Goal: Transaction & Acquisition: Purchase product/service

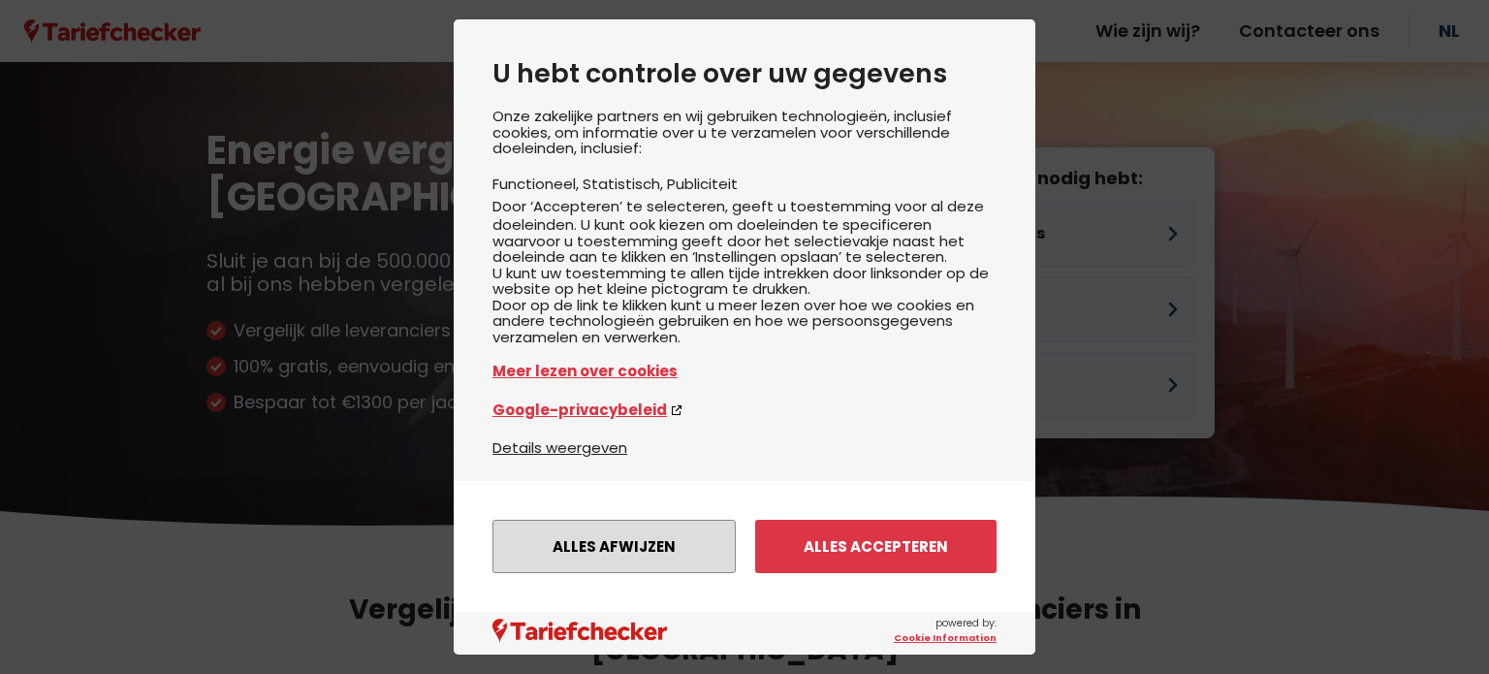
click at [584, 534] on button "Alles afwijzen" at bounding box center [613, 546] width 243 height 53
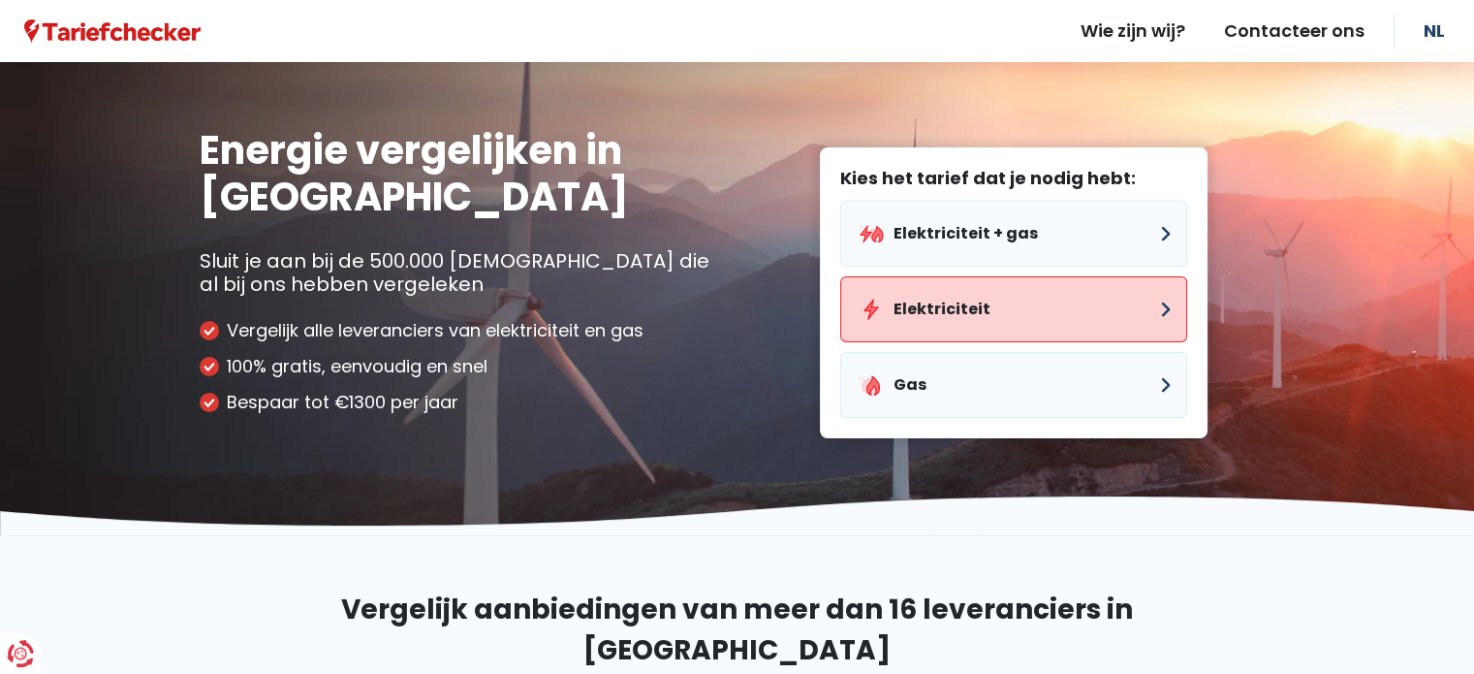
click at [942, 321] on button "Elektriciteit" at bounding box center [1013, 309] width 347 height 66
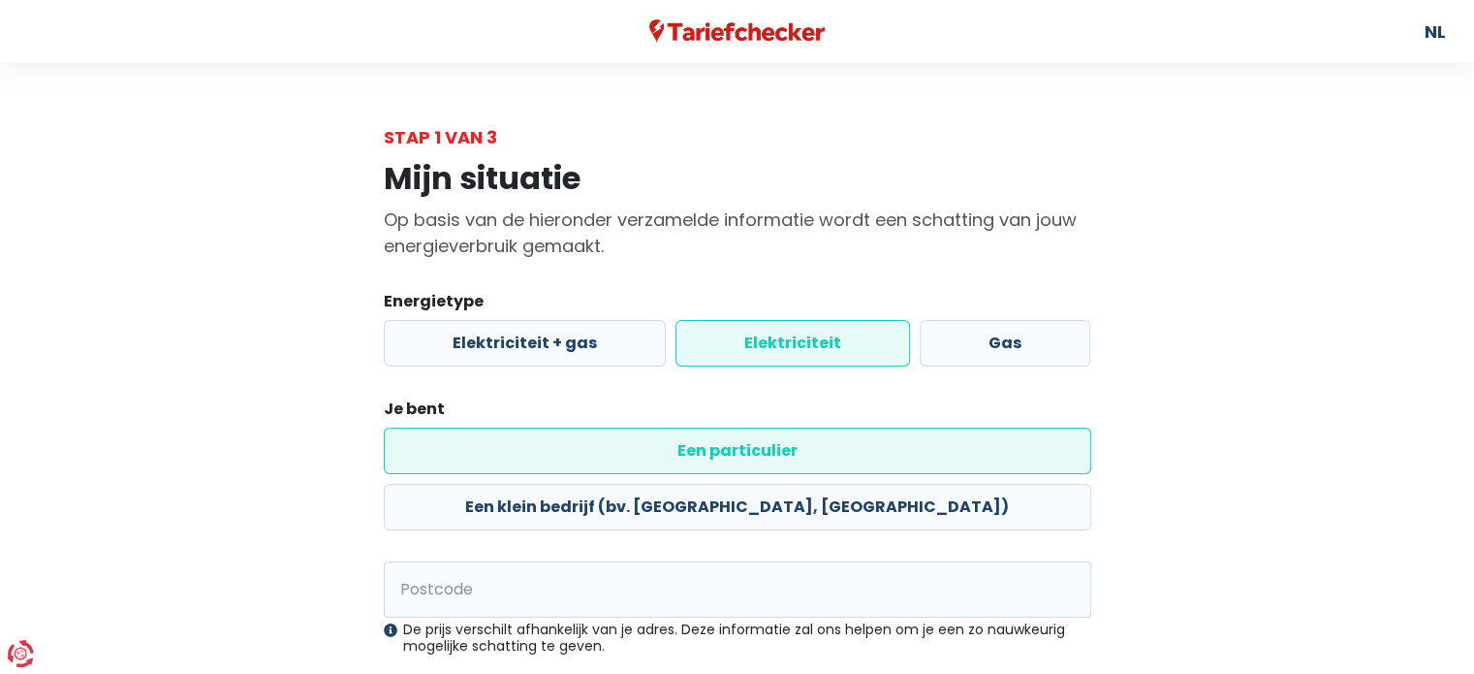
click at [718, 338] on label "Elektriciteit" at bounding box center [793, 343] width 235 height 47
click at [718, 338] on input "Elektriciteit" at bounding box center [793, 343] width 235 height 47
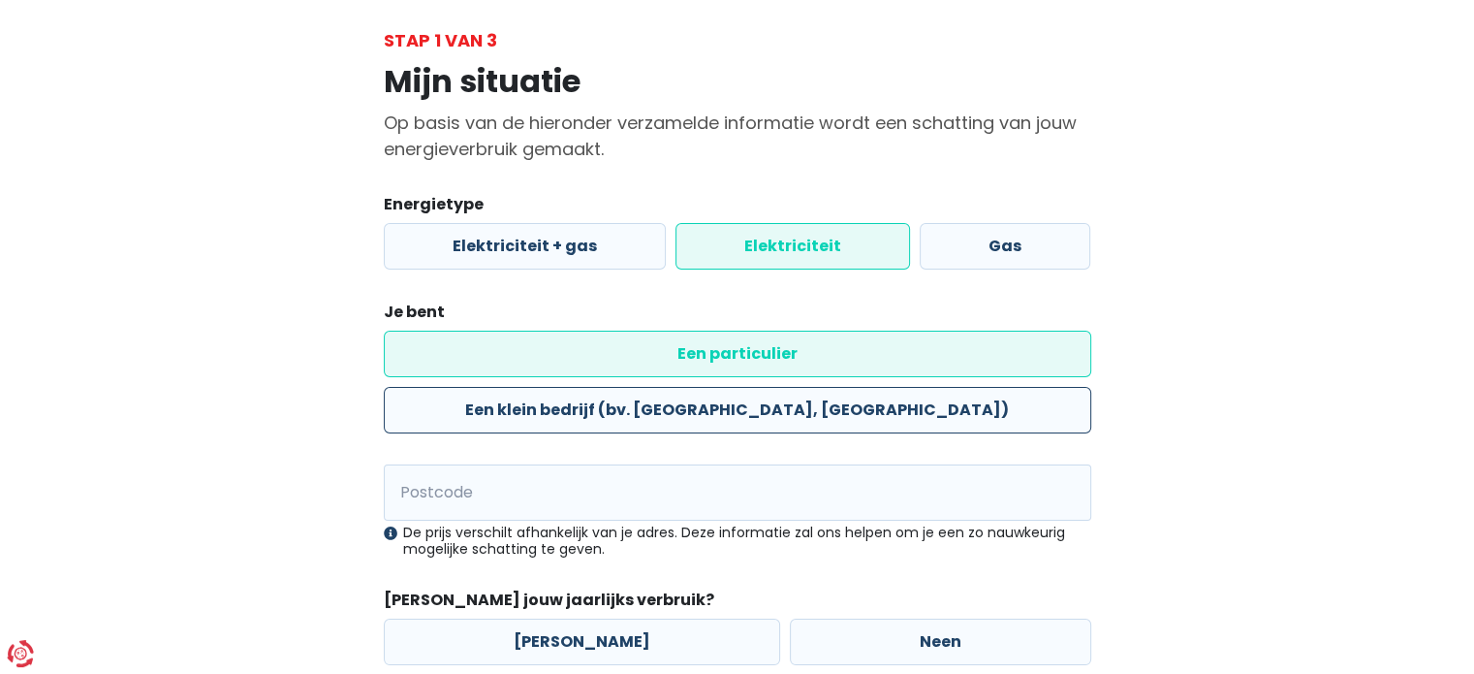
scroll to position [97, 0]
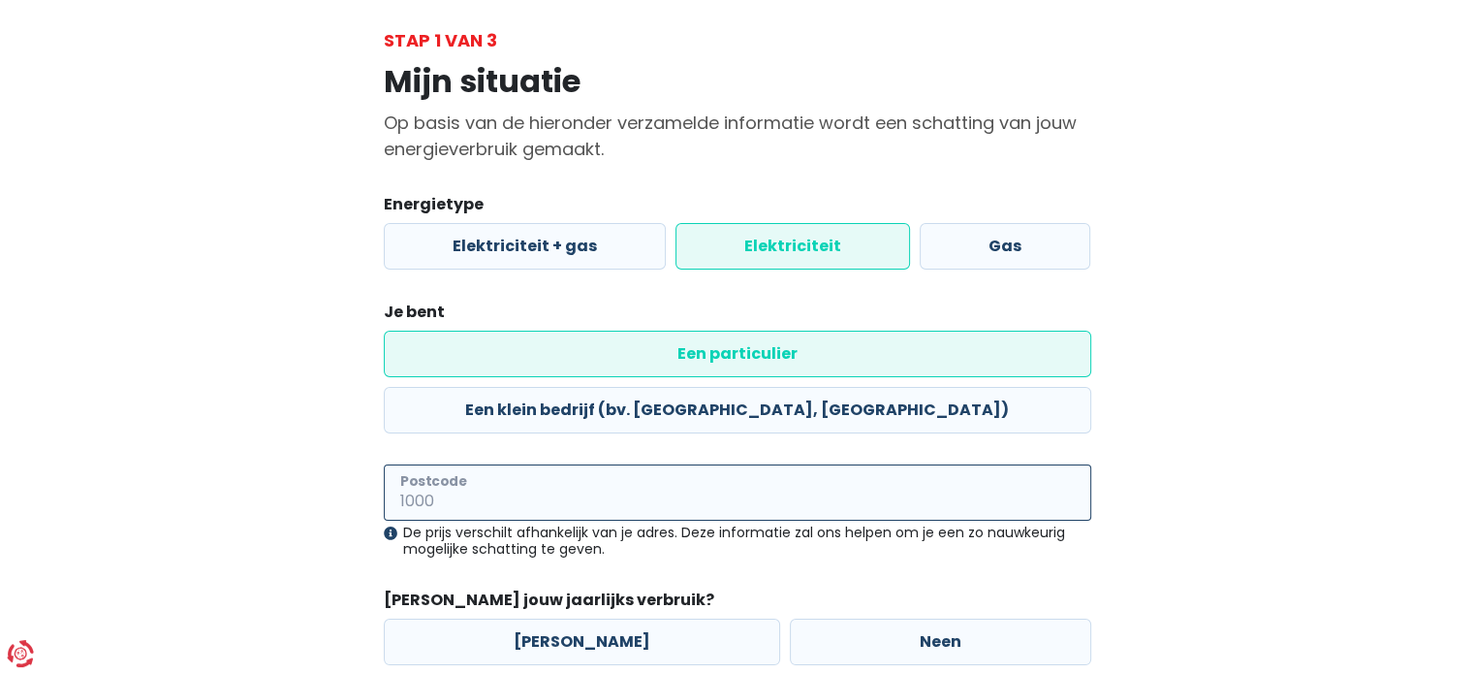
click at [628, 464] on input "Postcode" at bounding box center [738, 492] width 708 height 56
type input "3990"
click at [289, 540] on div "Mijn situatie Op basis van de hieronder verzamelde informatie wordt een schatti…" at bounding box center [737, 402] width 1105 height 699
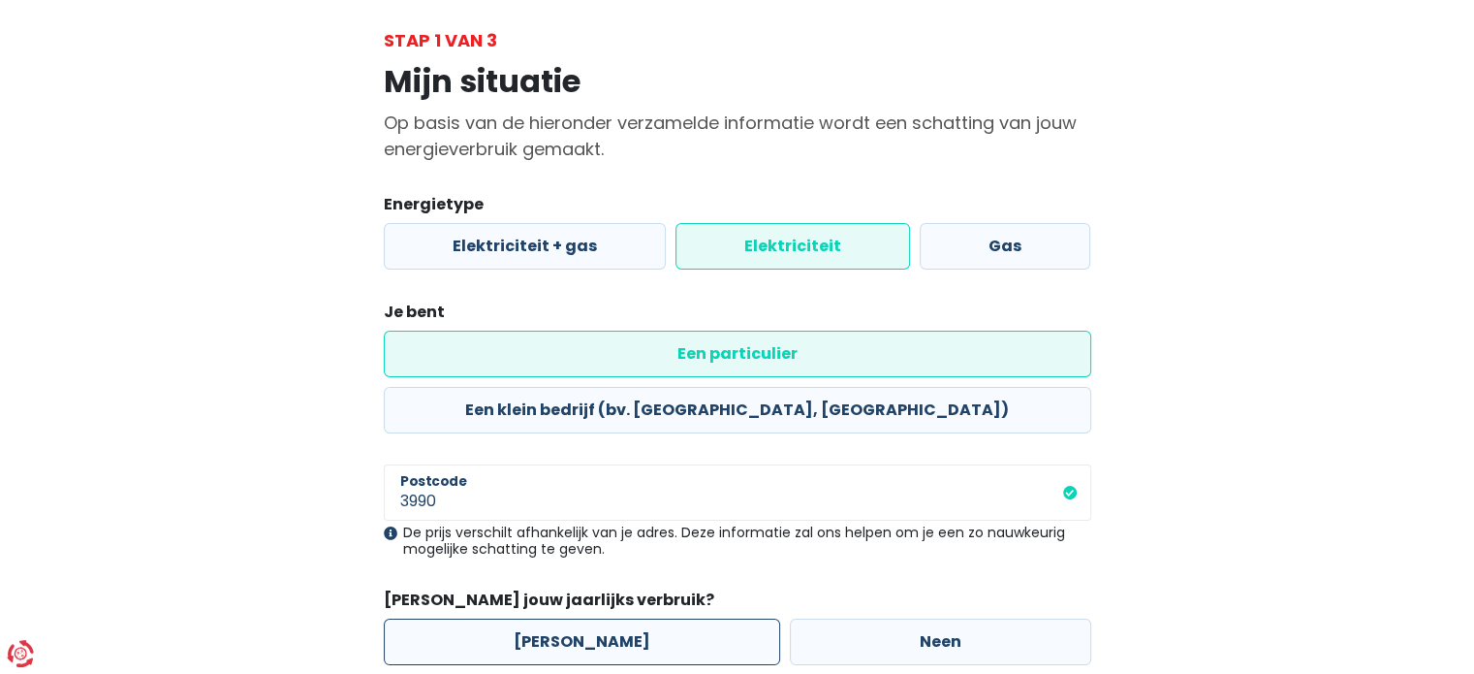
click at [523, 618] on label "[PERSON_NAME]" at bounding box center [582, 641] width 396 height 47
click at [523, 618] on input "[PERSON_NAME]" at bounding box center [582, 641] width 396 height 47
radio input "true"
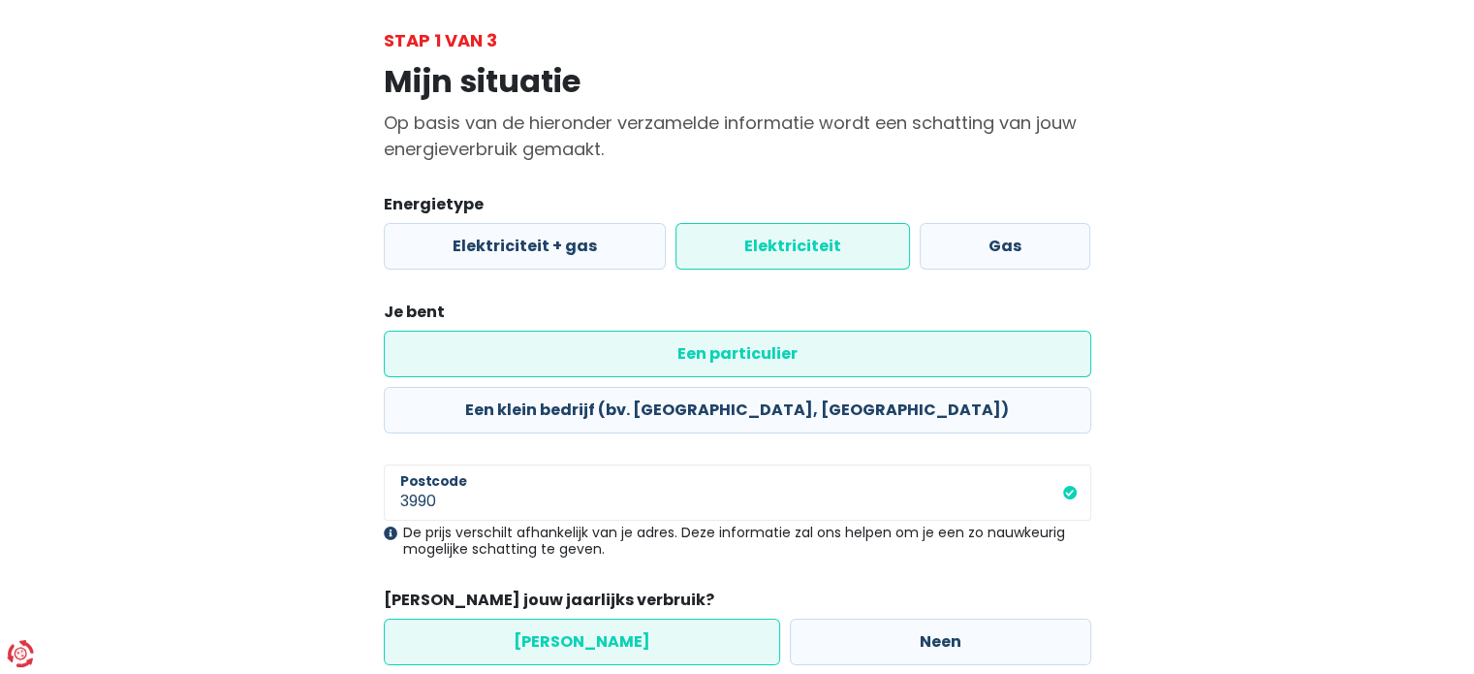
scroll to position [181, 0]
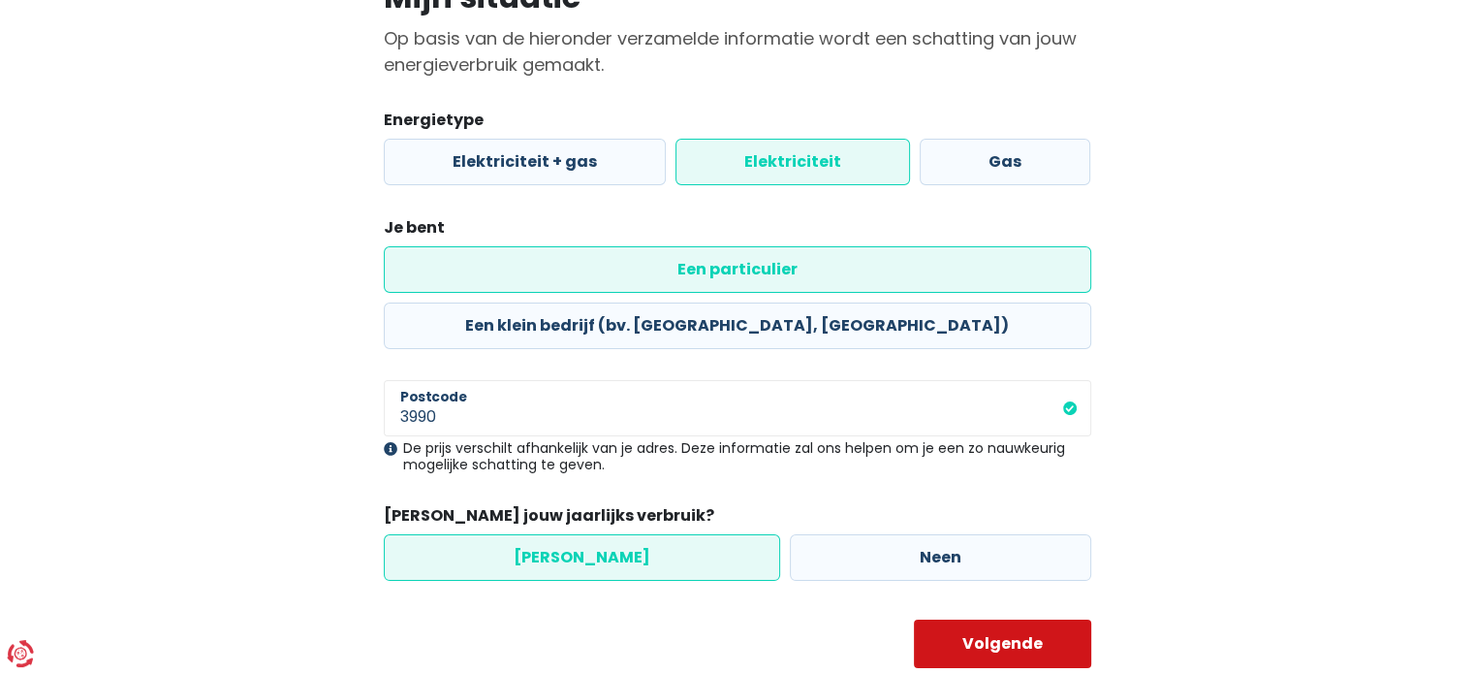
click at [954, 619] on button "Volgende" at bounding box center [1002, 643] width 177 height 48
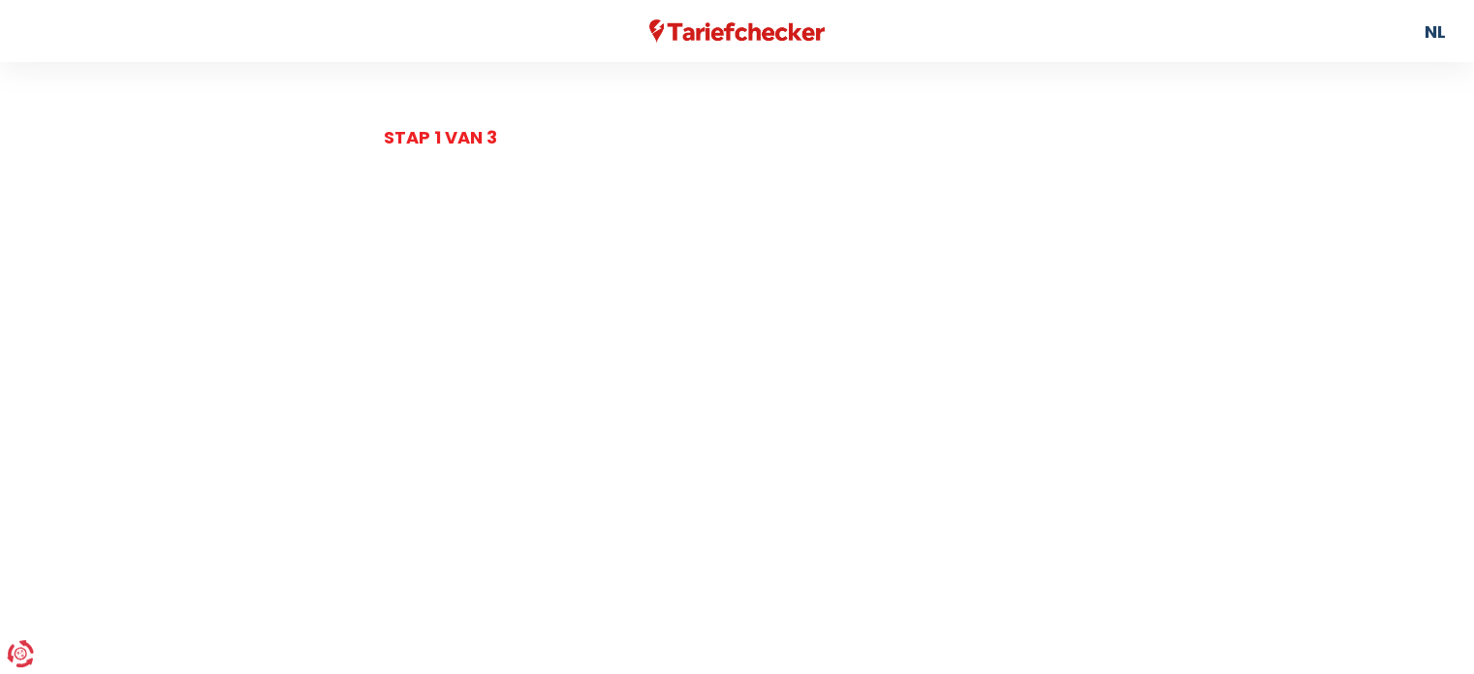
select select
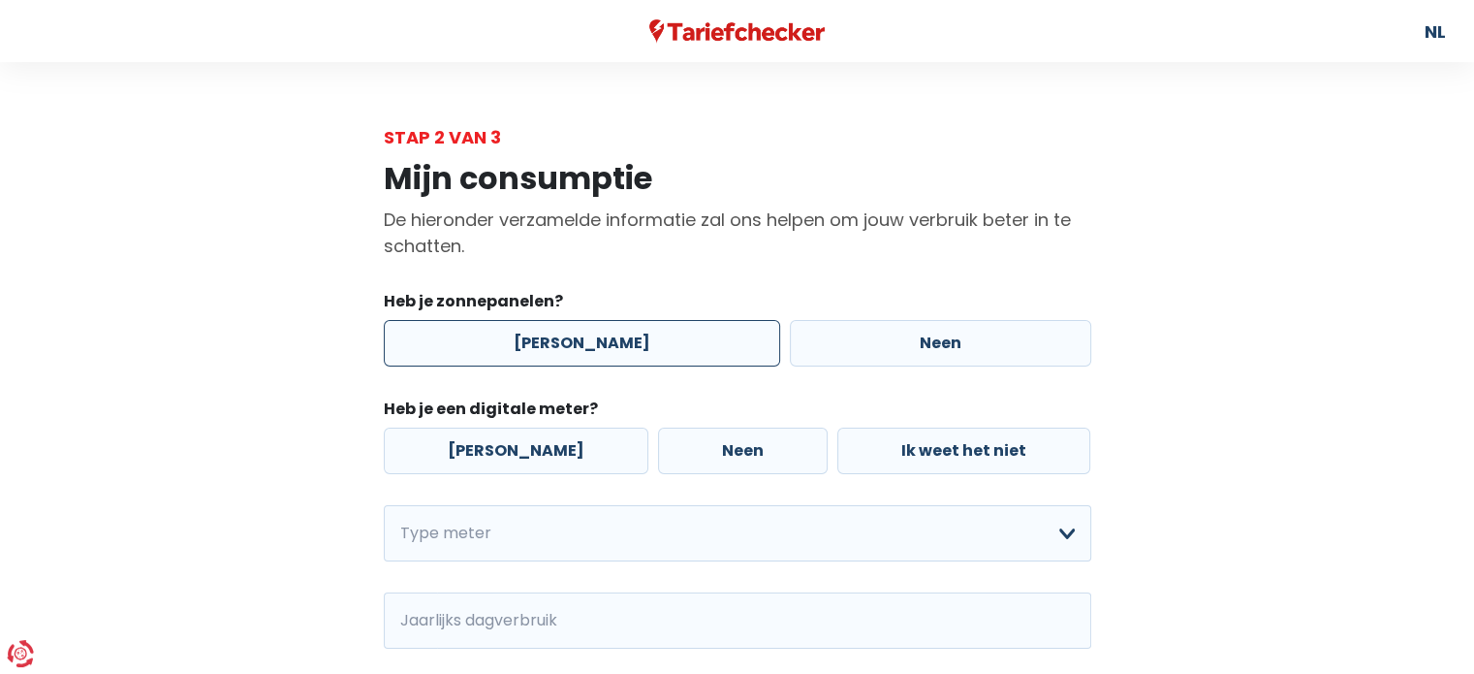
click at [585, 336] on label "[PERSON_NAME]" at bounding box center [582, 343] width 396 height 47
click at [585, 336] on input "[PERSON_NAME]" at bounding box center [582, 343] width 396 height 47
radio input "true"
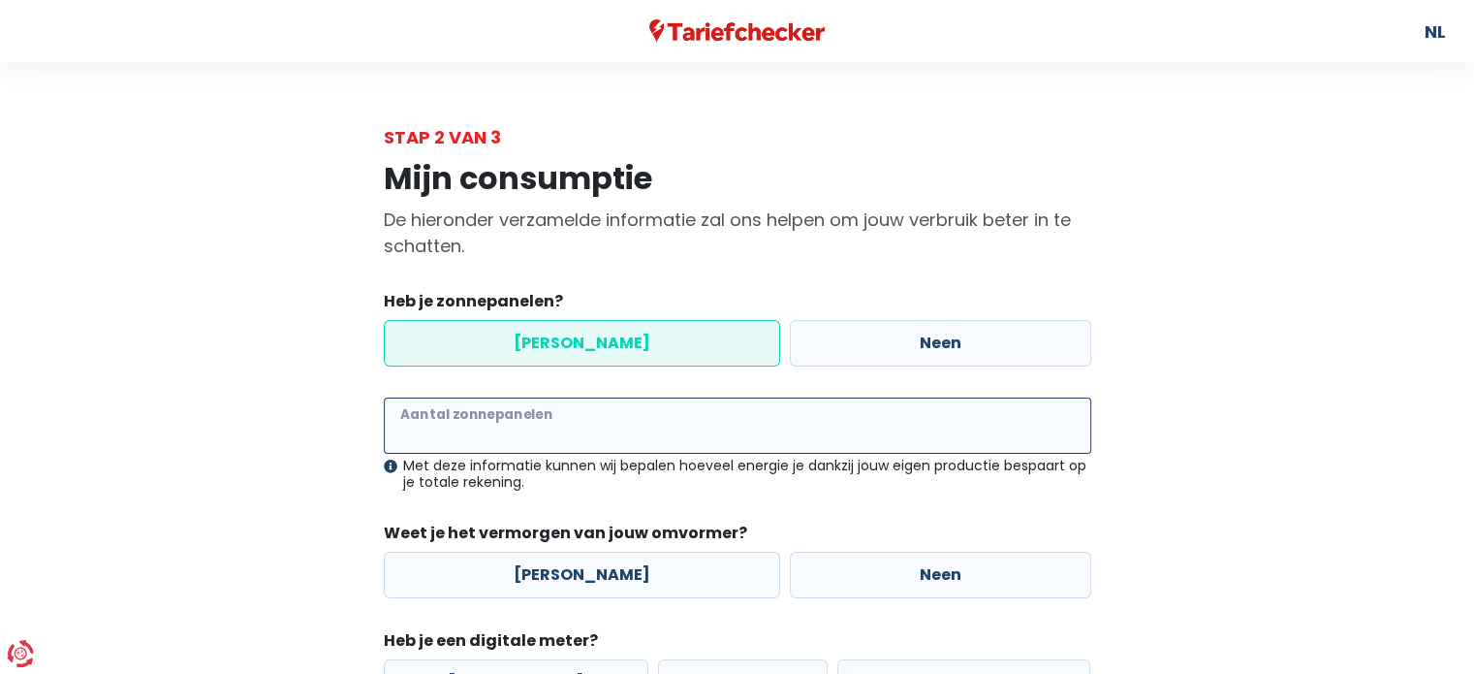
click at [573, 432] on input "Aantal zonnepanelen" at bounding box center [738, 425] width 708 height 56
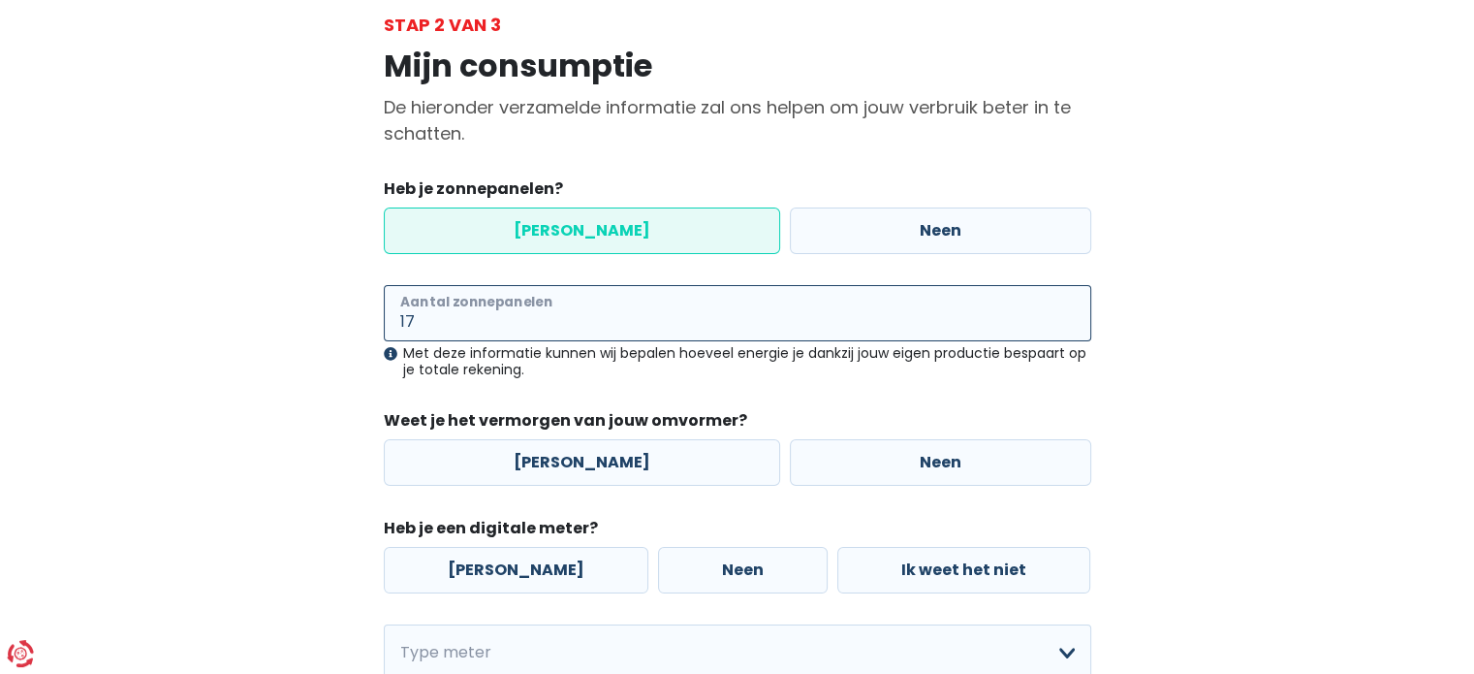
scroll to position [116, 0]
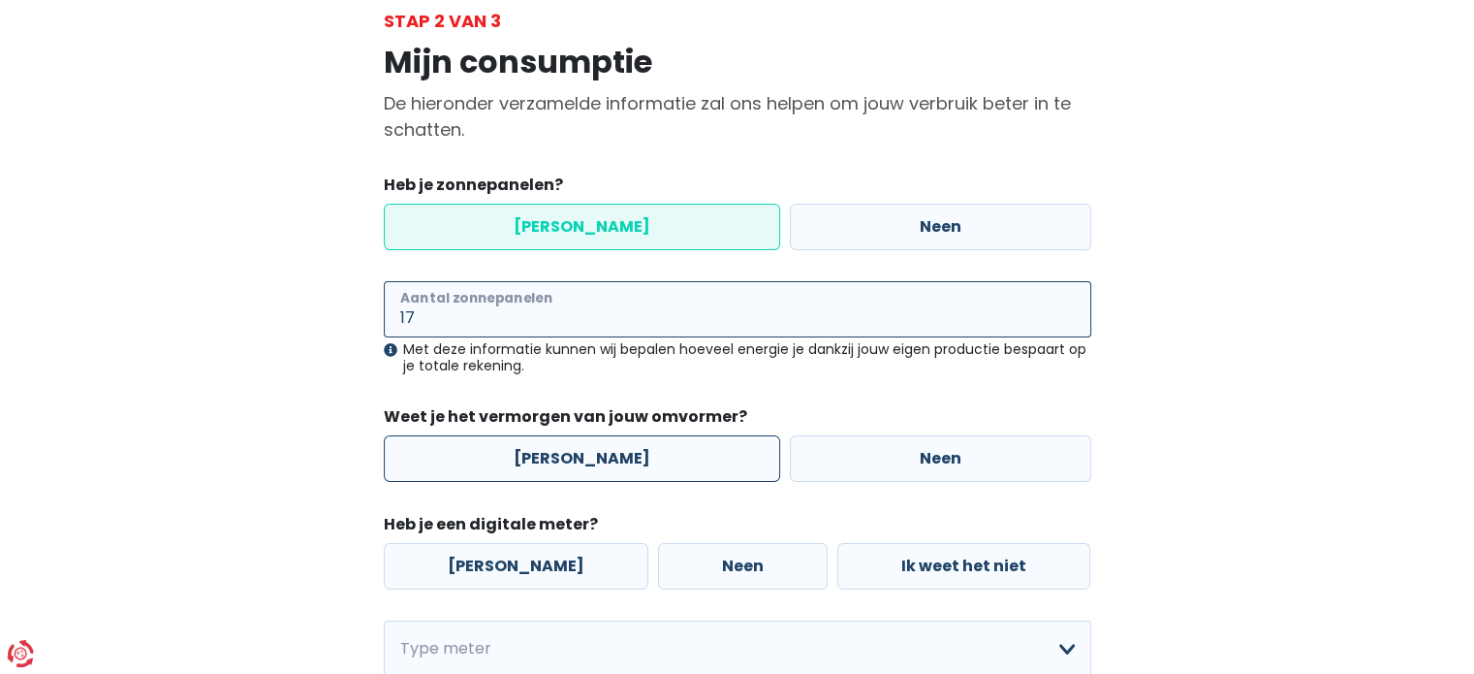
type input "17"
click at [626, 459] on label "[PERSON_NAME]" at bounding box center [582, 458] width 396 height 47
click at [626, 459] on input "[PERSON_NAME]" at bounding box center [582, 458] width 396 height 47
radio input "true"
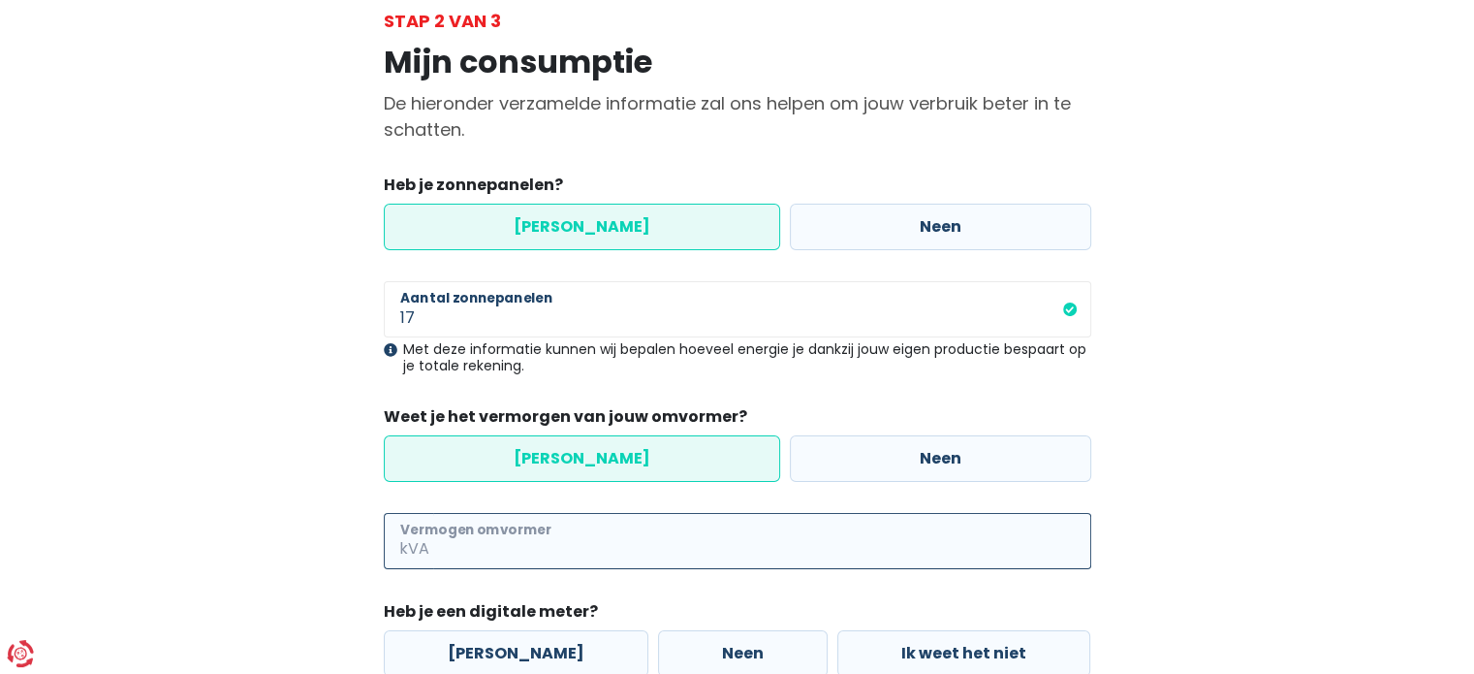
click at [558, 537] on input "Vermogen omvormer" at bounding box center [762, 541] width 658 height 56
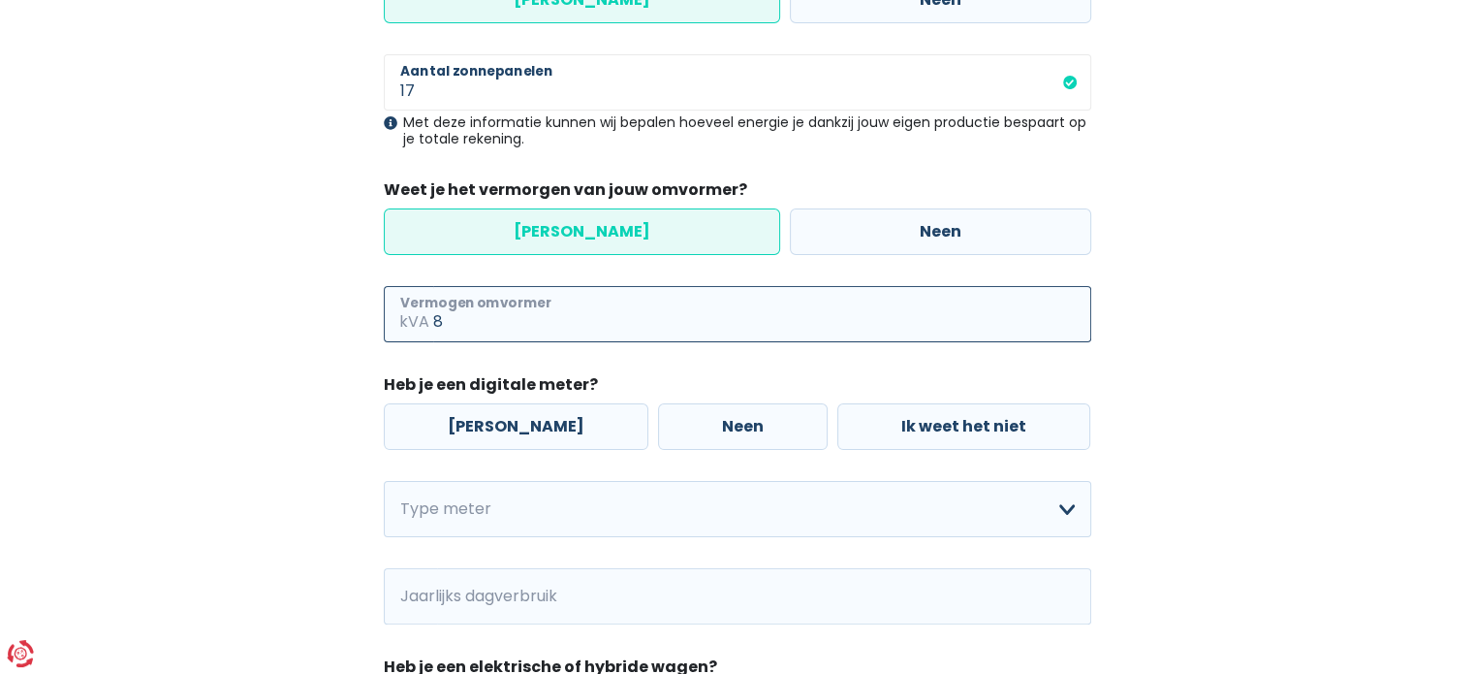
scroll to position [345, 0]
type input "8"
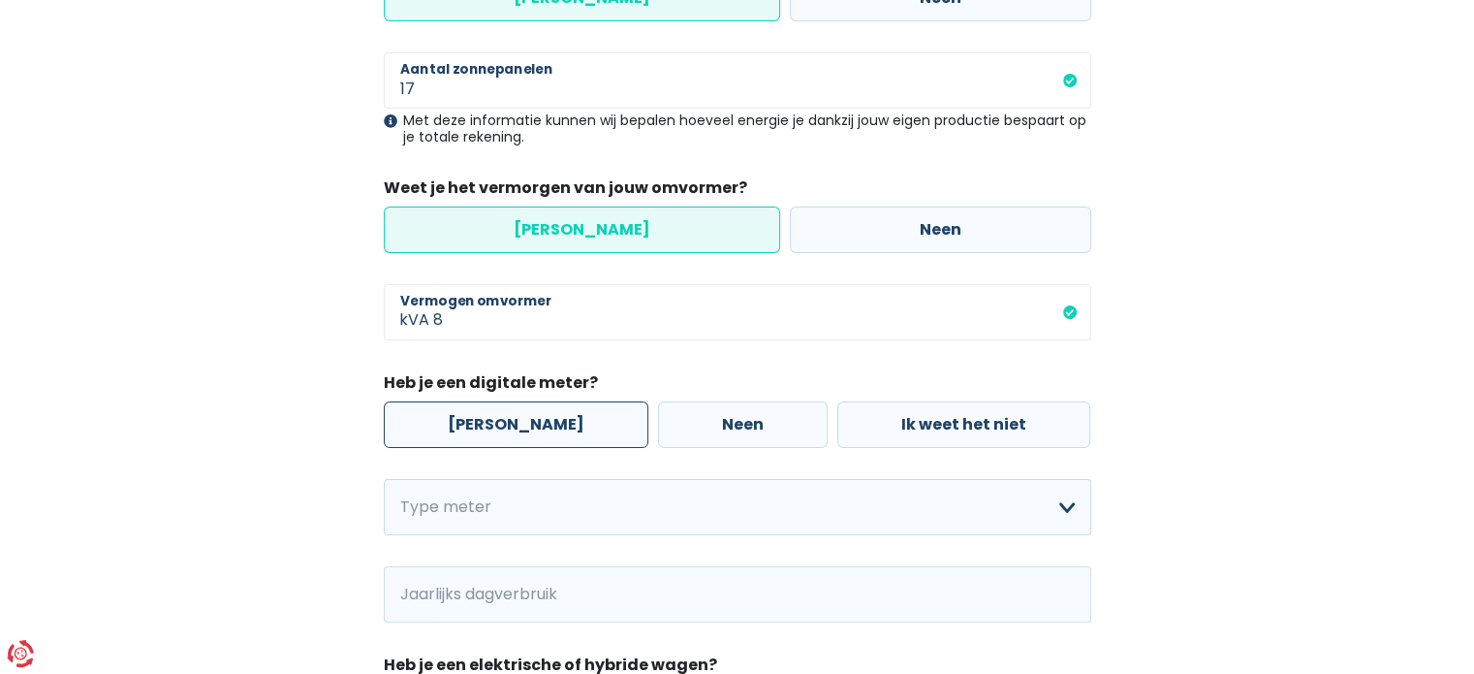
click at [542, 421] on label "[PERSON_NAME]" at bounding box center [516, 424] width 265 height 47
click at [542, 421] on input "[PERSON_NAME]" at bounding box center [516, 424] width 265 height 47
radio input "true"
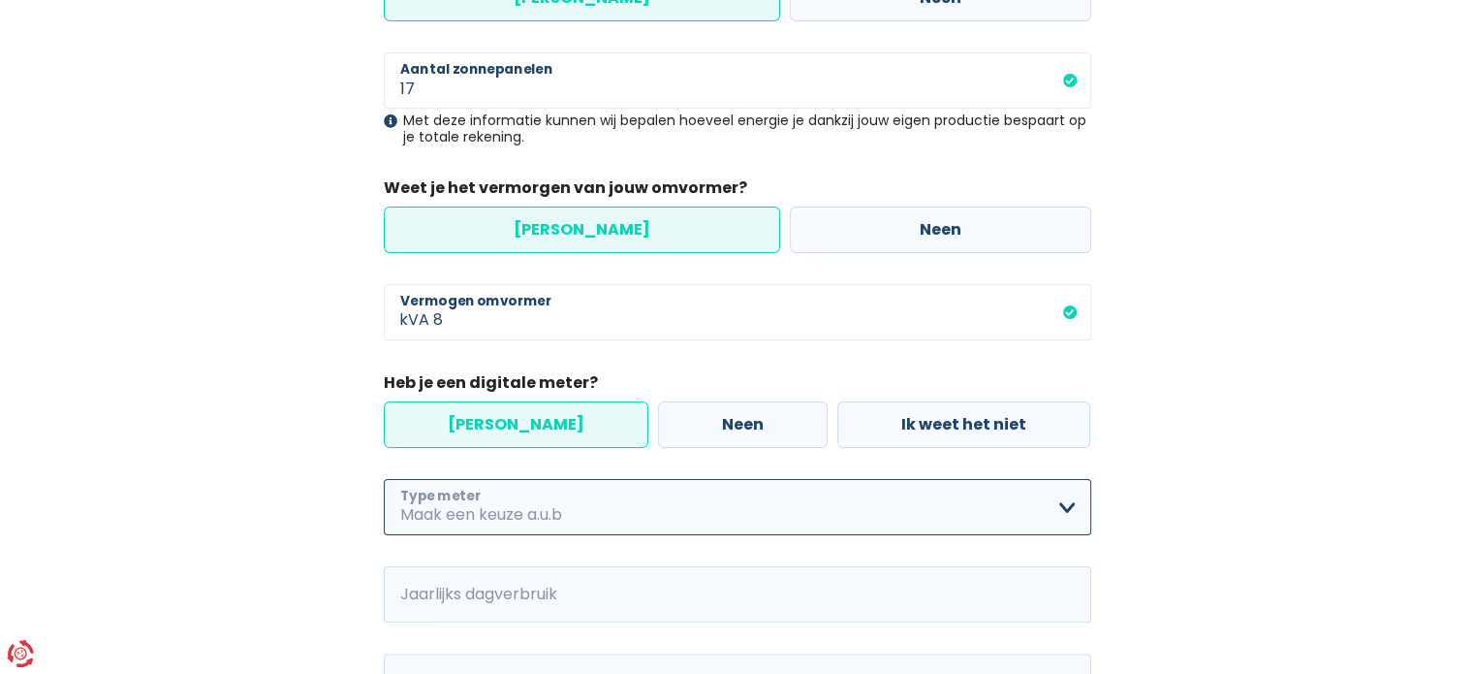
click at [548, 513] on select "Enkelvoudig Tweevoudig Enkelvoudig + uitsluitend nachttarief Tweevoudig + uitsl…" at bounding box center [738, 507] width 708 height 56
select select "day_night_bi_hourly"
click at [384, 479] on select "Enkelvoudig Tweevoudig Enkelvoudig + uitsluitend nachttarief Tweevoudig + uitsl…" at bounding box center [738, 507] width 708 height 56
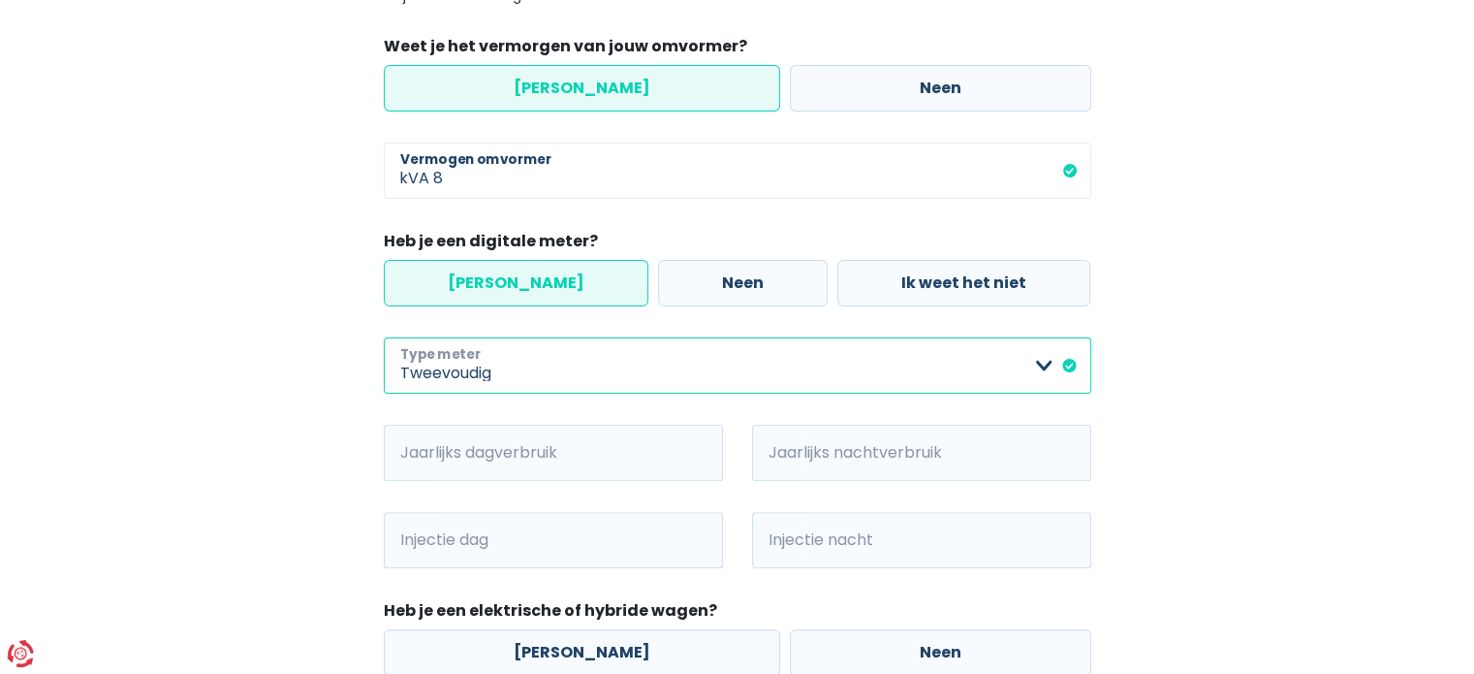
scroll to position [500, 0]
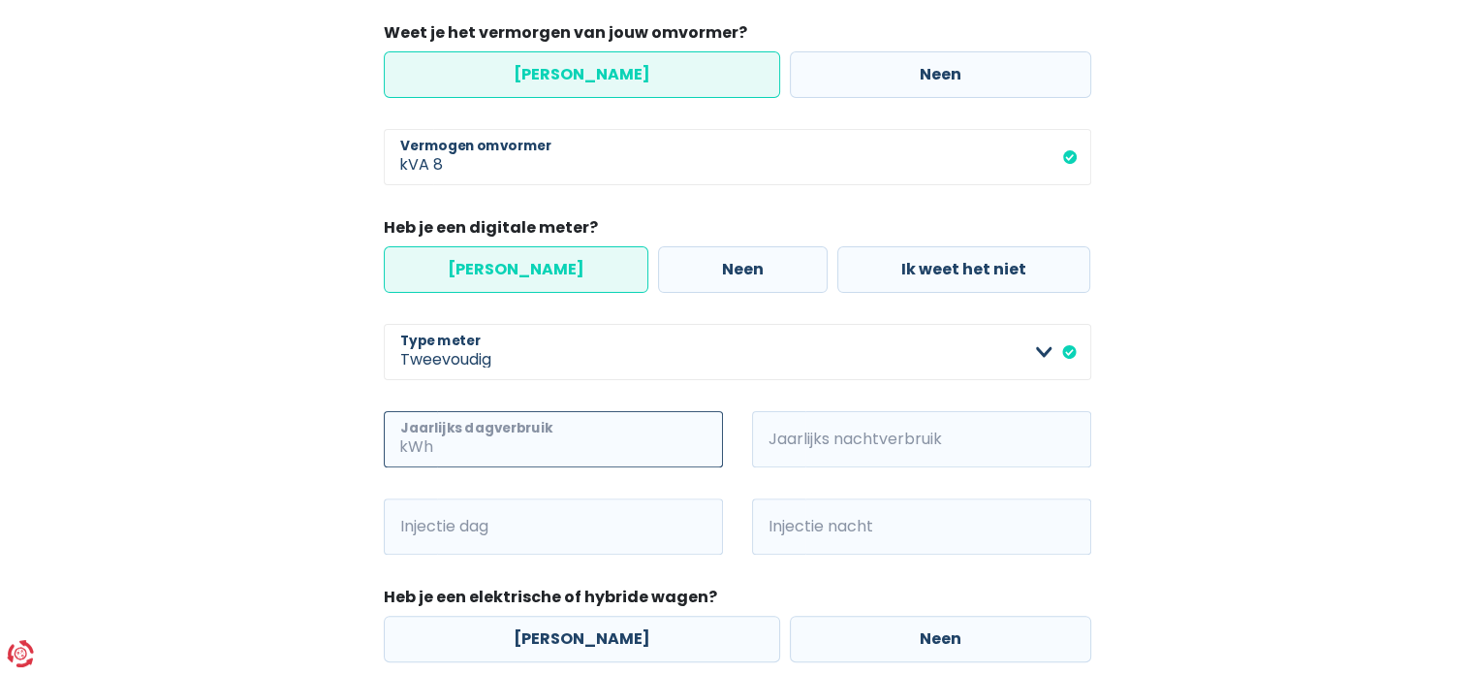
click at [492, 440] on input "Jaarlijks dagverbruik" at bounding box center [580, 439] width 286 height 56
type input "741"
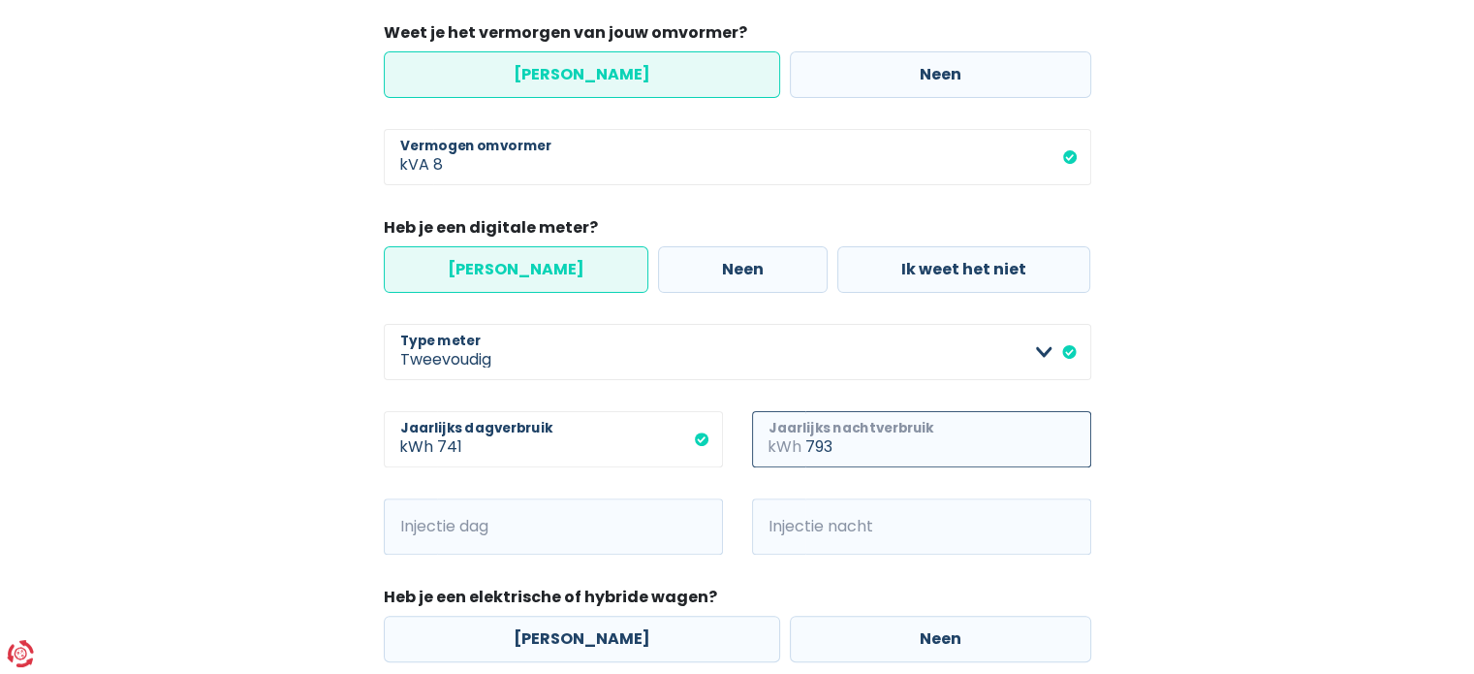
type input "793"
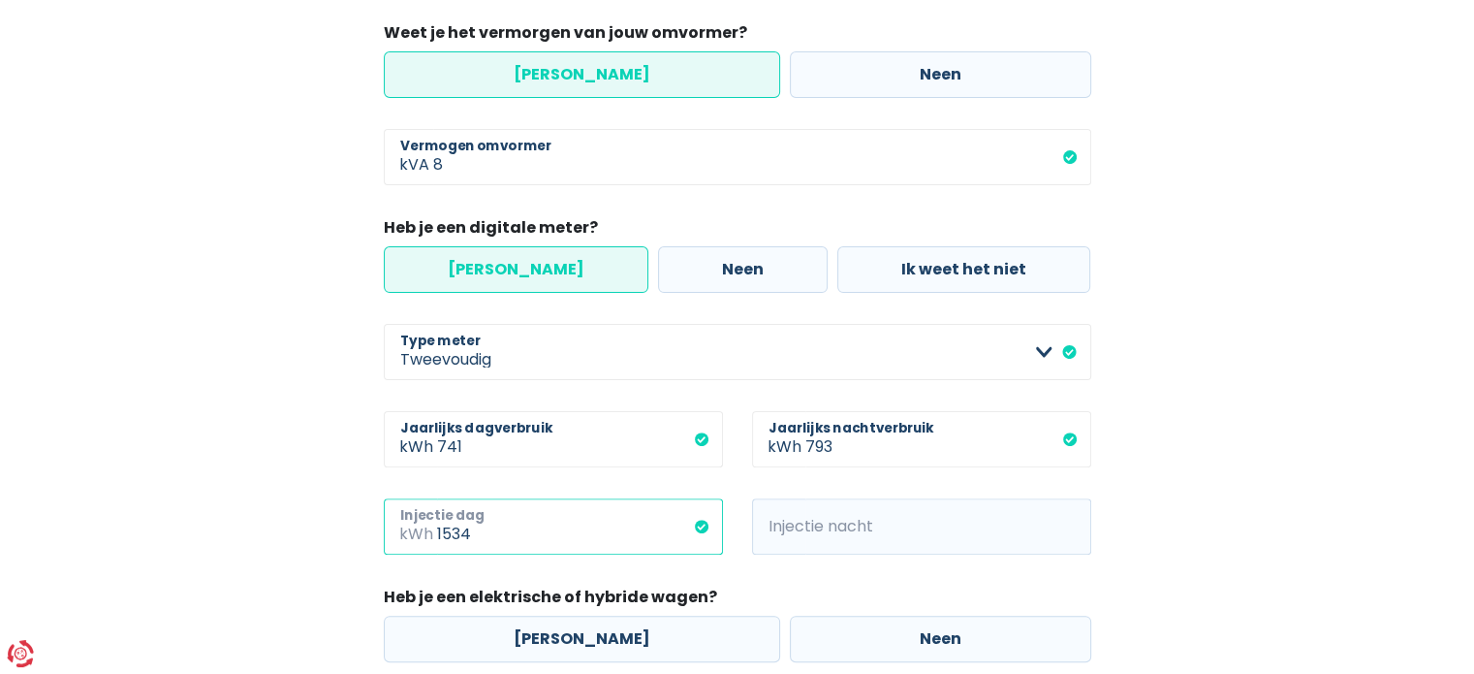
click at [475, 541] on input "1534" at bounding box center [580, 526] width 286 height 56
type input "4134"
type input "1771"
click at [209, 542] on div "Mijn consumptie De hieronder verzamelde informatie zal ons helpen om jouw verbr…" at bounding box center [737, 199] width 1105 height 1099
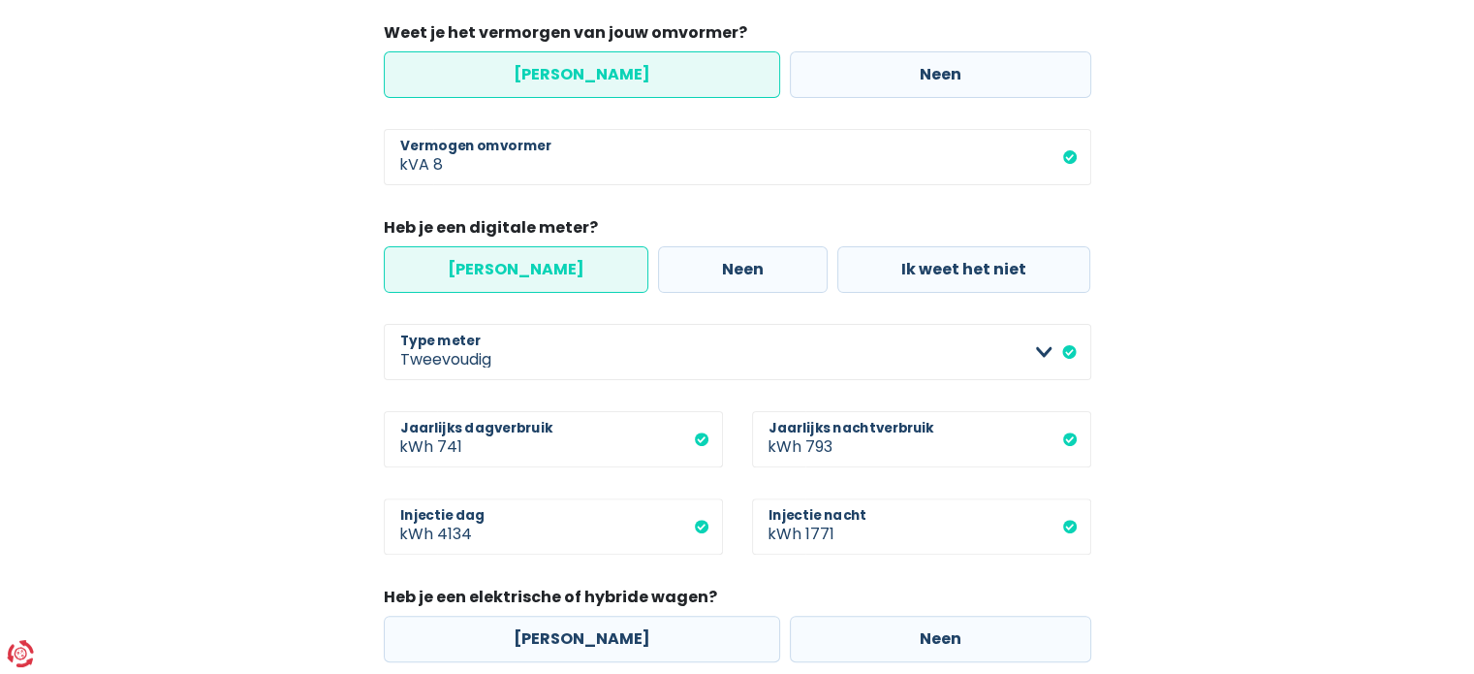
scroll to position [638, 0]
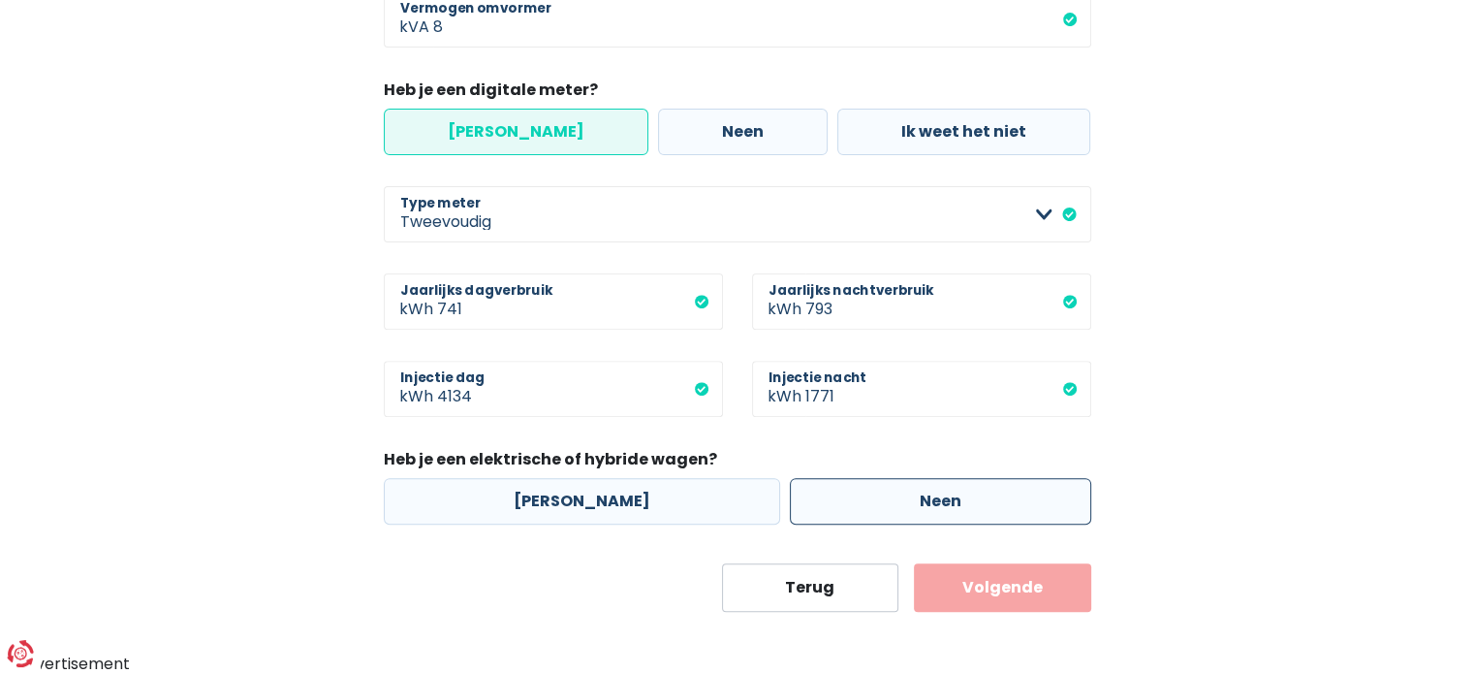
click at [799, 511] on label "Neen" at bounding box center [940, 501] width 301 height 47
click at [799, 511] on input "Neen" at bounding box center [940, 501] width 301 height 47
radio input "true"
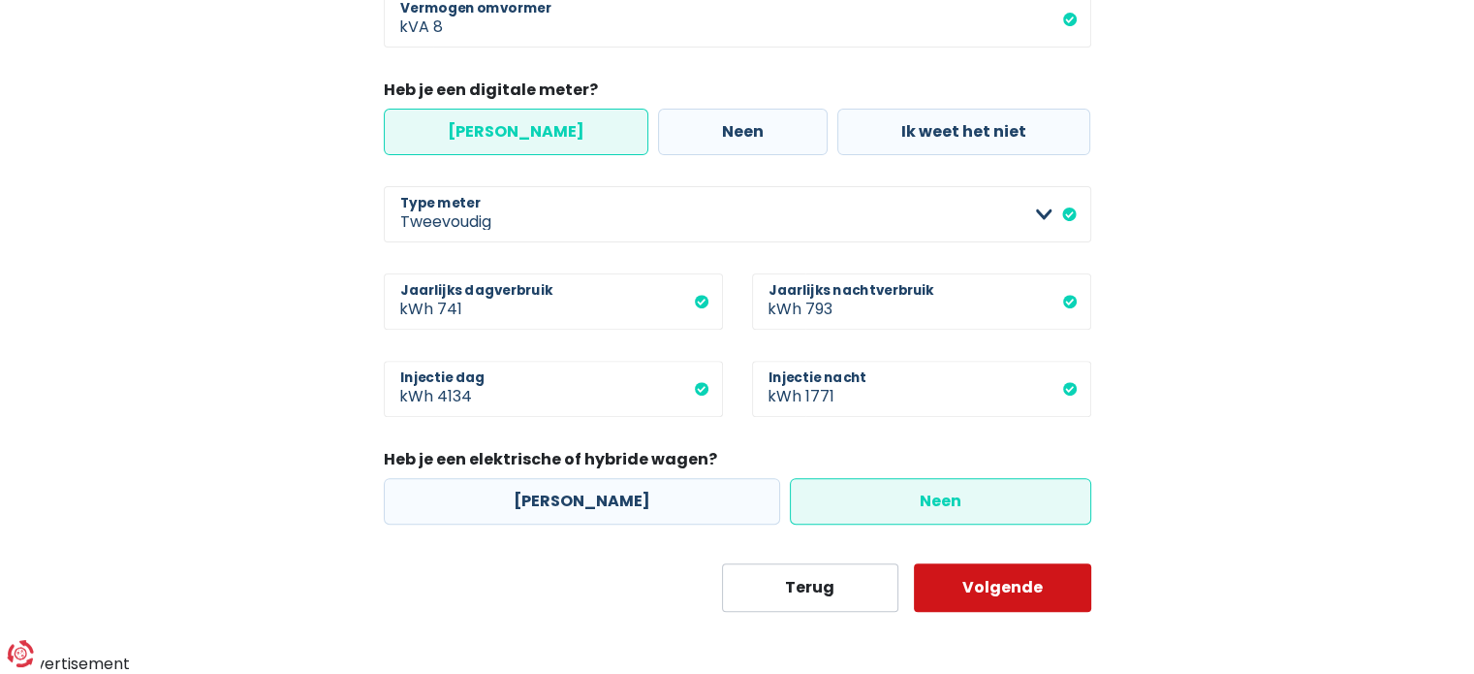
click at [958, 584] on button "Volgende" at bounding box center [1002, 587] width 177 height 48
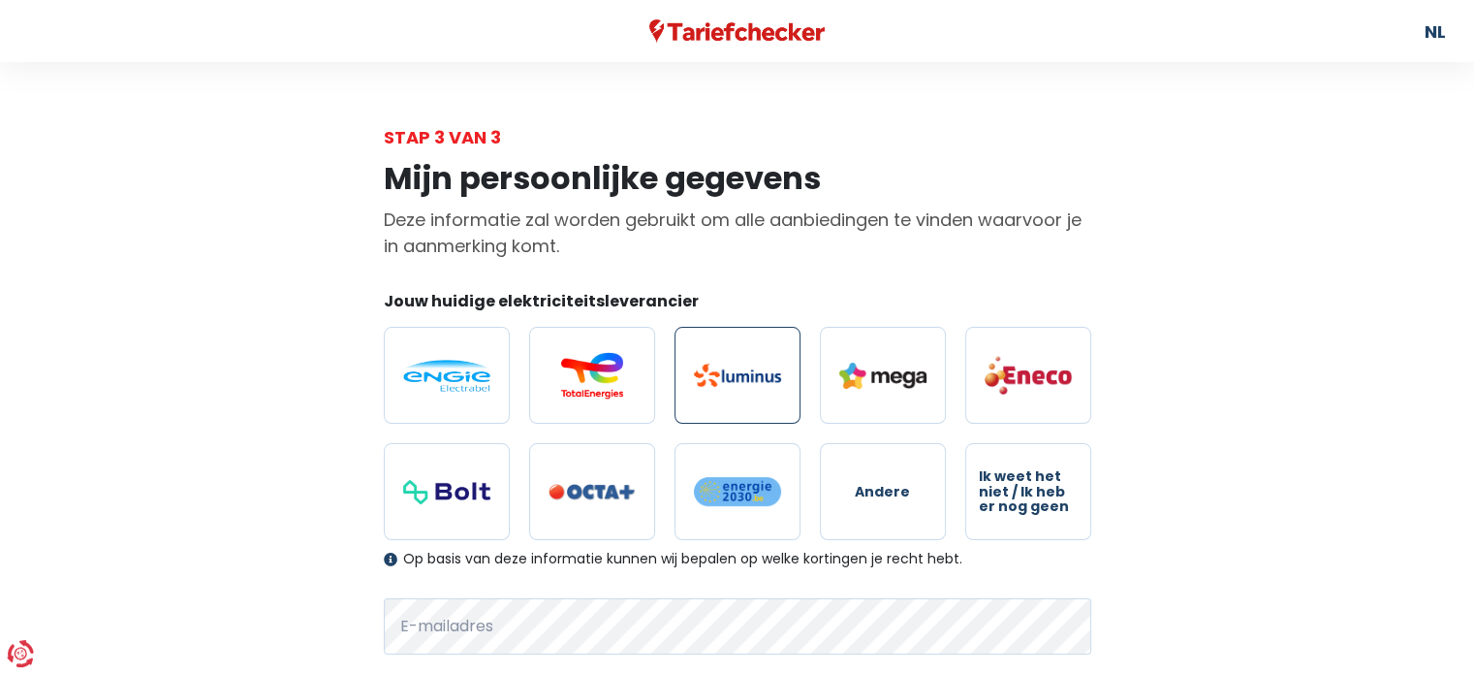
click at [727, 412] on label at bounding box center [738, 375] width 126 height 97
click at [727, 412] on input "radio" at bounding box center [738, 375] width 126 height 97
radio input "true"
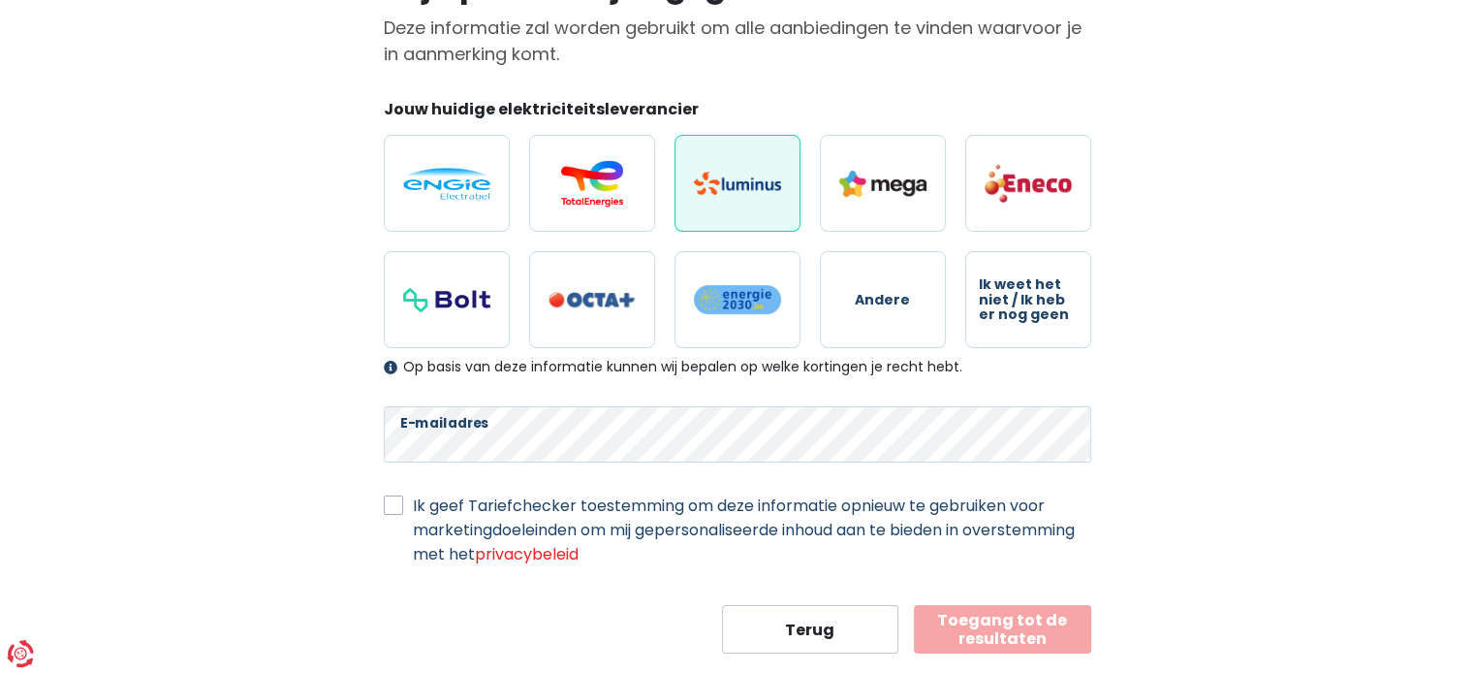
click at [392, 506] on form "Jouw huidige elektriciteitsleverancier Andere Ik weet het niet / Ik heb er nog …" at bounding box center [738, 375] width 708 height 555
click at [413, 498] on label "Ik geef Tariefchecker toestemming om deze informatie opnieuw te gebruiken voor …" at bounding box center [752, 529] width 678 height 73
click at [384, 498] on input "Ik geef Tariefchecker toestemming om deze informatie opnieuw te gebruiken voor …" at bounding box center [393, 502] width 19 height 19
checkbox input "true"
click at [1008, 632] on button "Toegang tot de resultaten" at bounding box center [1002, 629] width 177 height 48
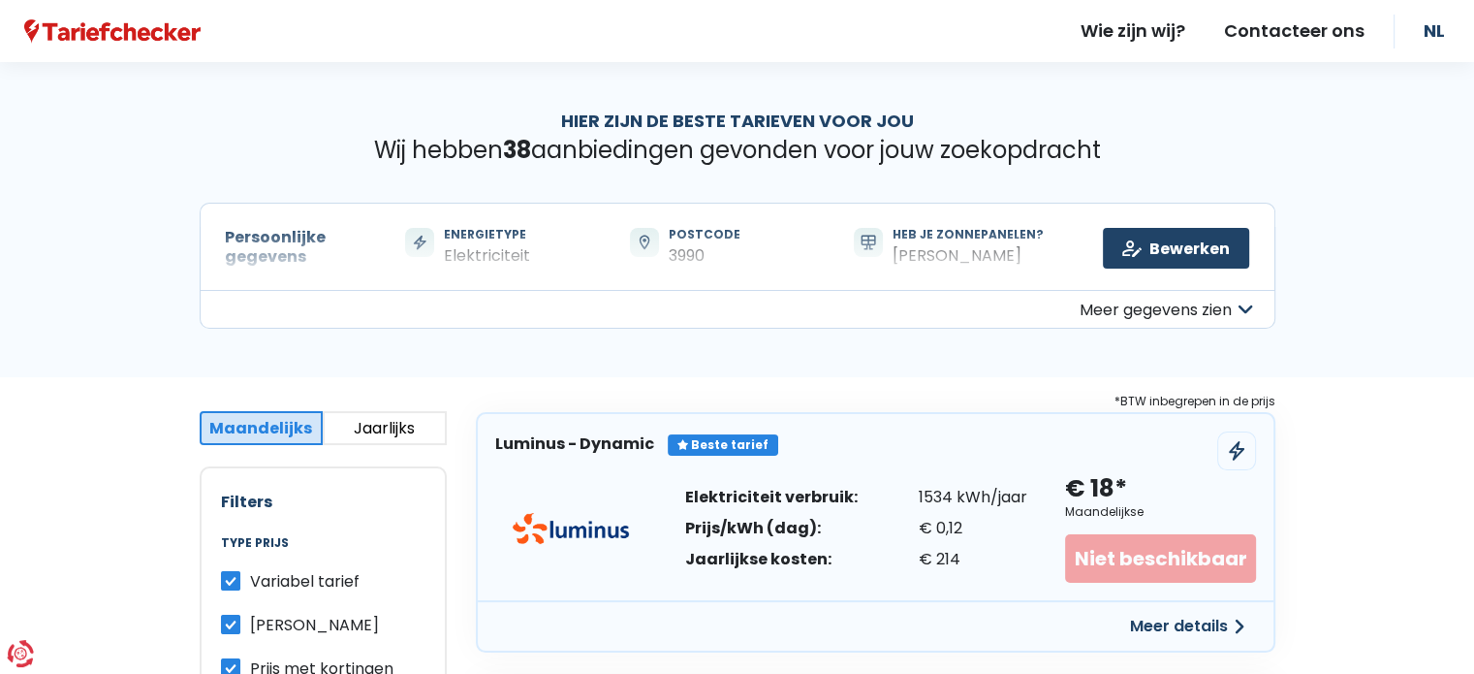
scroll to position [124, 0]
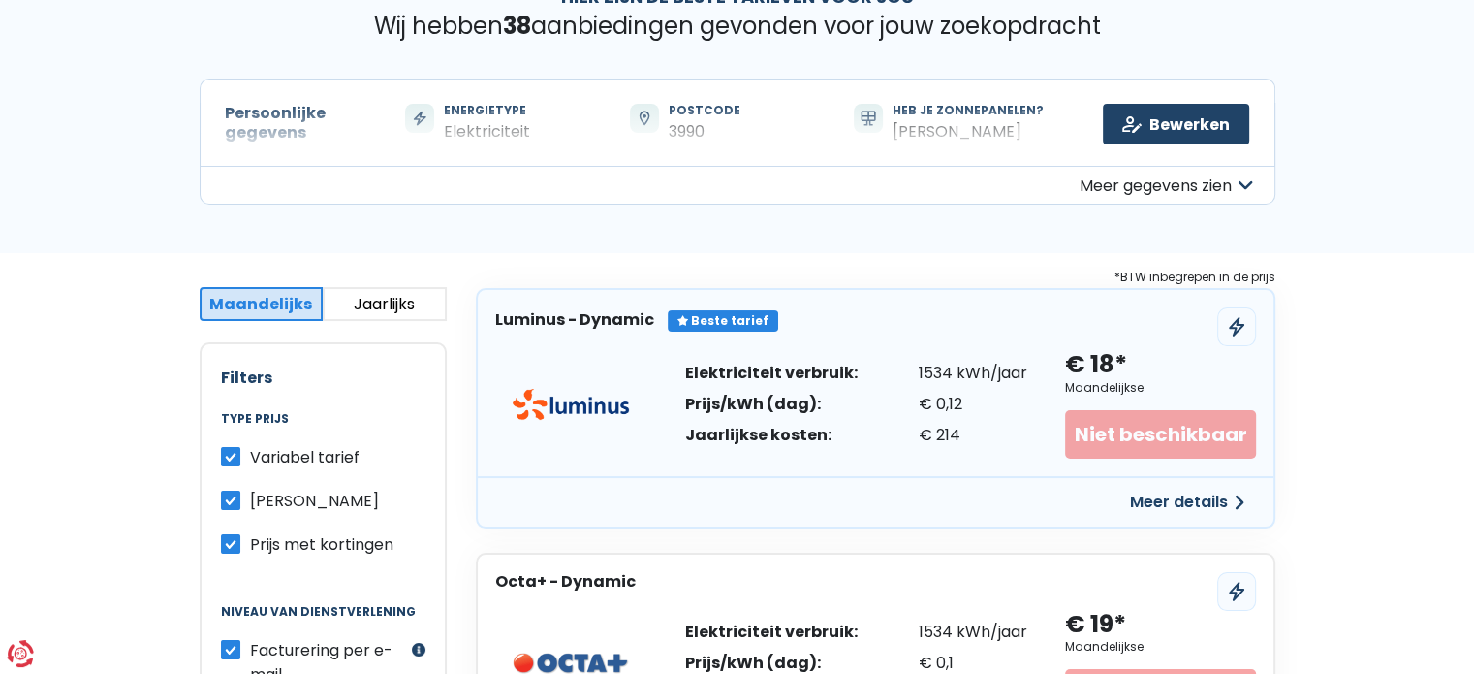
click at [250, 447] on label "Variabel tarief" at bounding box center [305, 457] width 110 height 24
click at [229, 447] on input "Variabel tarief" at bounding box center [230, 454] width 19 height 19
checkbox input "false"
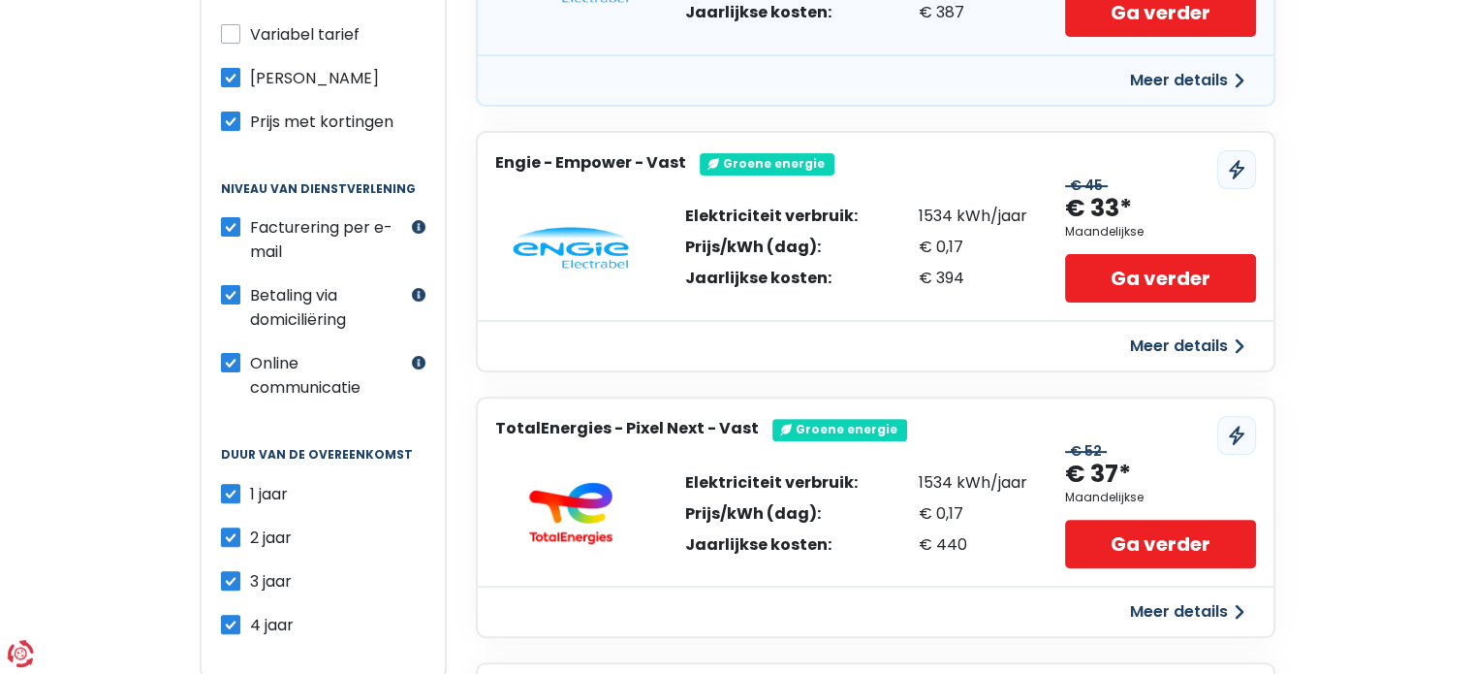
scroll to position [535, 0]
